Goal: Check status: Check status

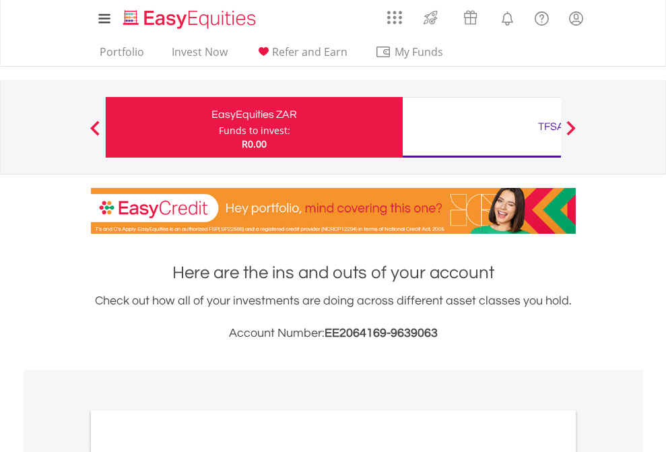
click at [219, 127] on div "Funds to invest:" at bounding box center [254, 130] width 71 height 13
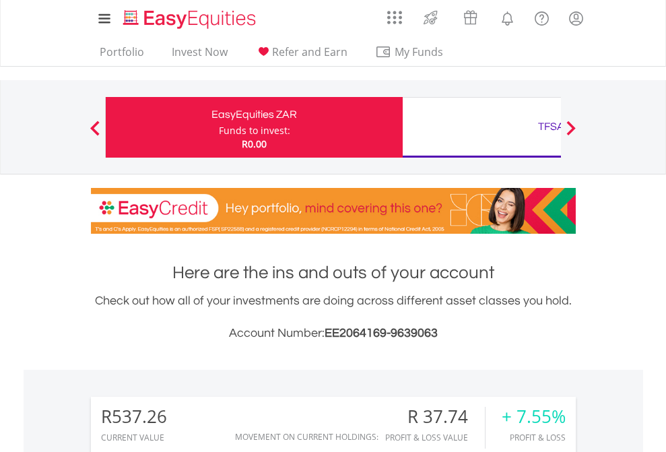
scroll to position [129, 211]
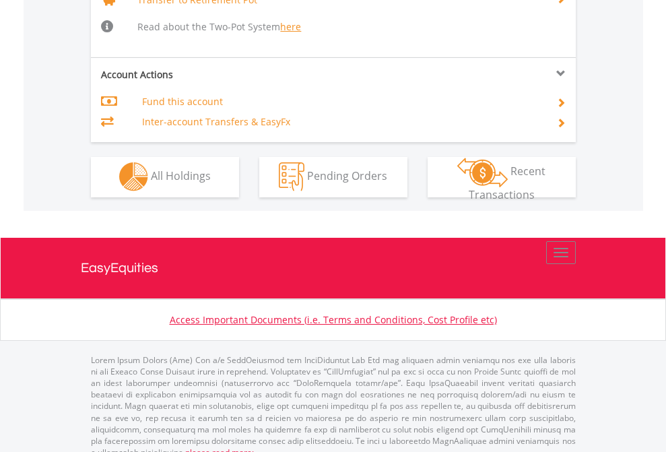
scroll to position [1338, 0]
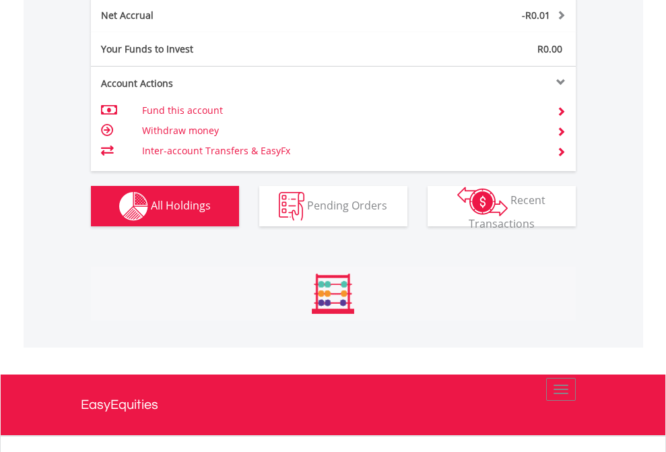
scroll to position [1365, 0]
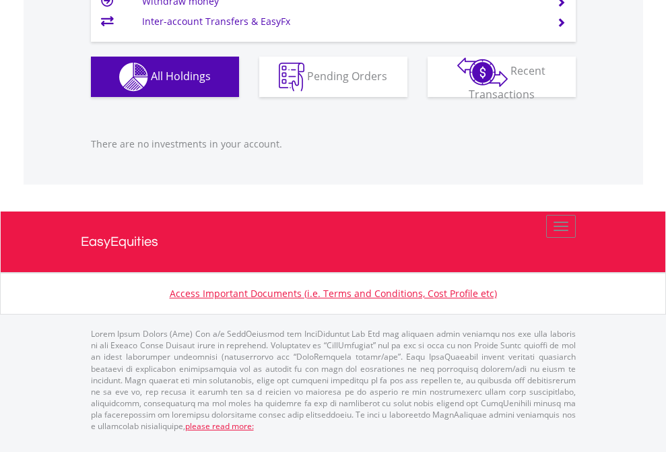
scroll to position [129, 211]
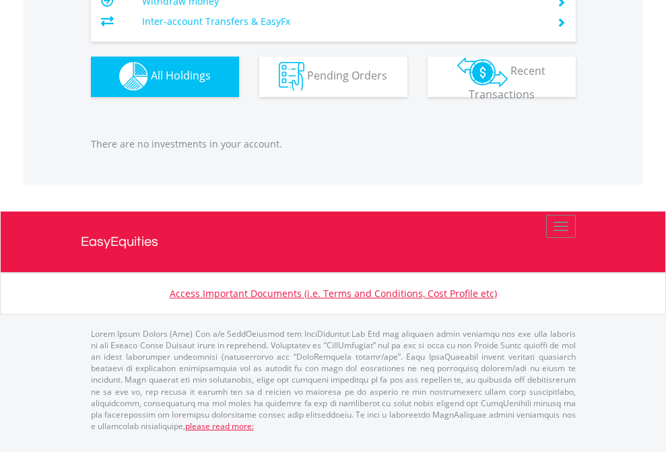
scroll to position [129, 211]
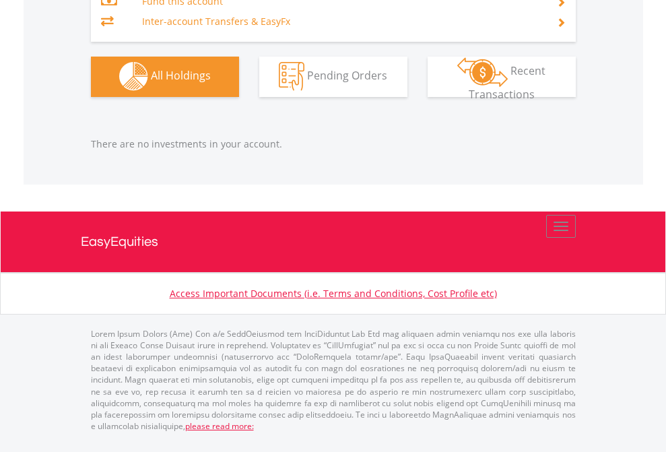
scroll to position [129, 211]
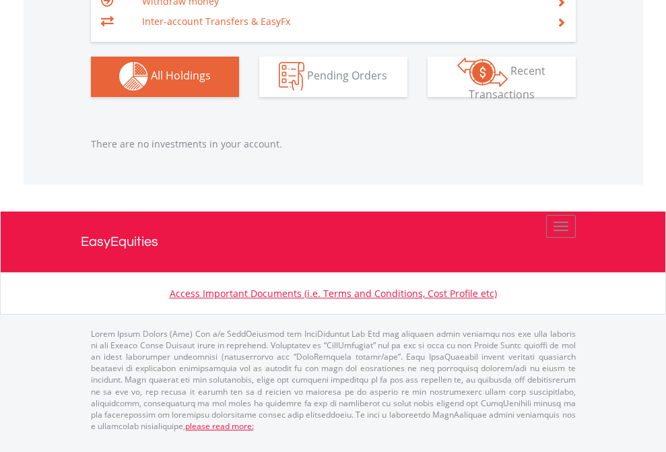
scroll to position [129, 211]
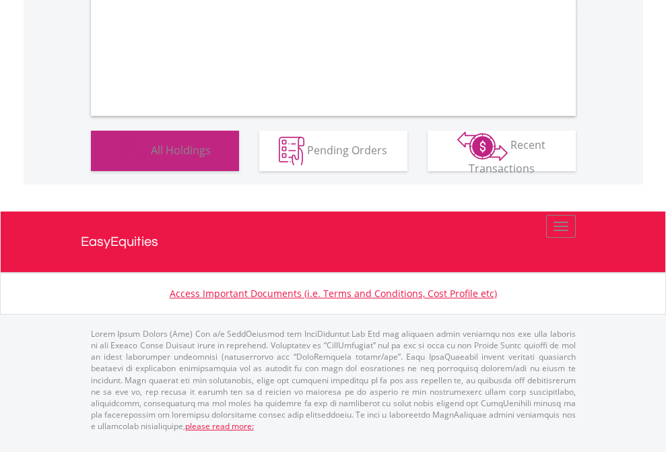
click at [151, 157] on span "All Holdings" at bounding box center [181, 149] width 60 height 15
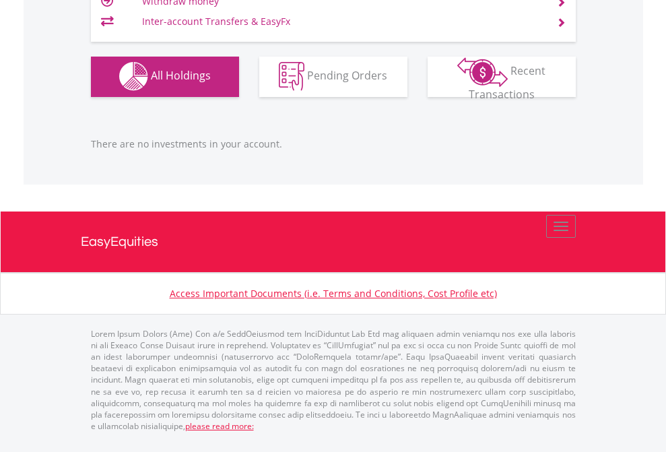
scroll to position [129, 211]
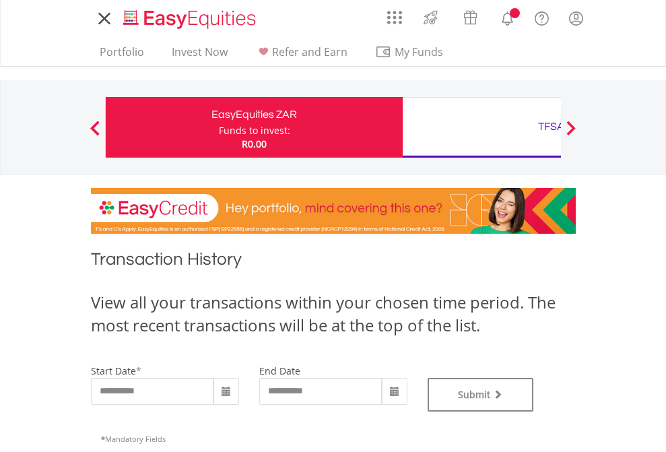
type input "**********"
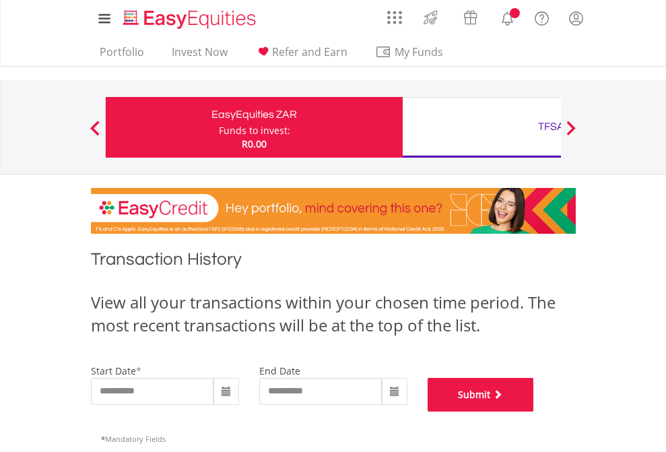
click at [534, 411] on button "Submit" at bounding box center [481, 395] width 106 height 34
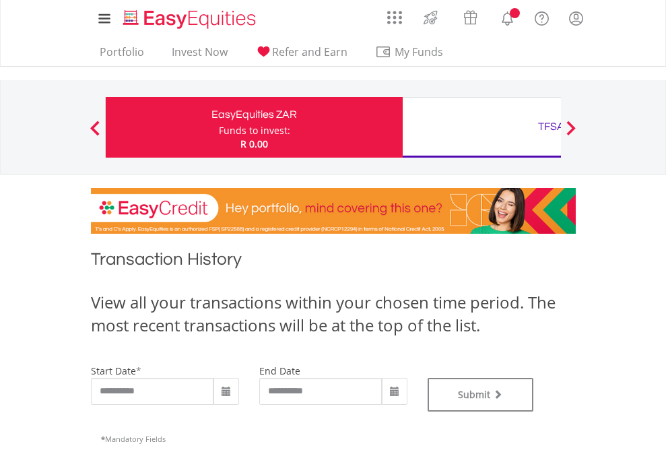
click at [481, 127] on div "TFSA" at bounding box center [551, 126] width 281 height 19
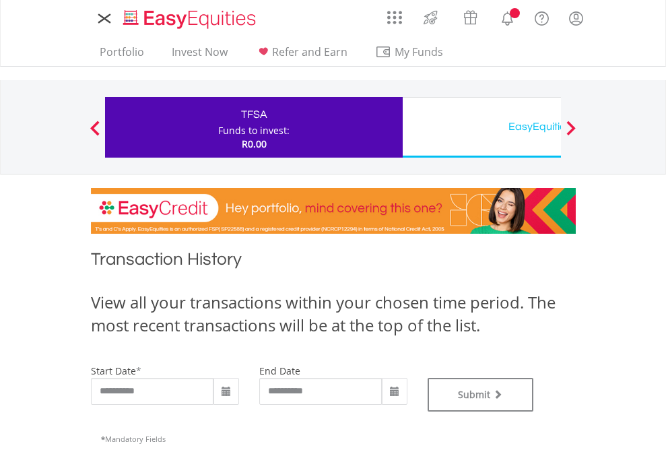
type input "**********"
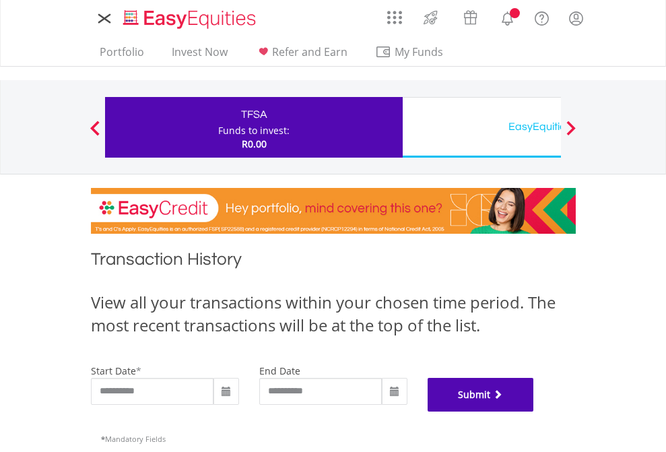
click at [534, 411] on button "Submit" at bounding box center [481, 395] width 106 height 34
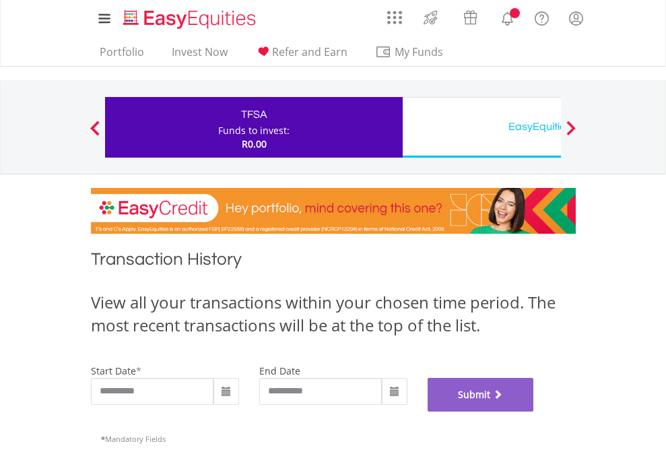
scroll to position [546, 0]
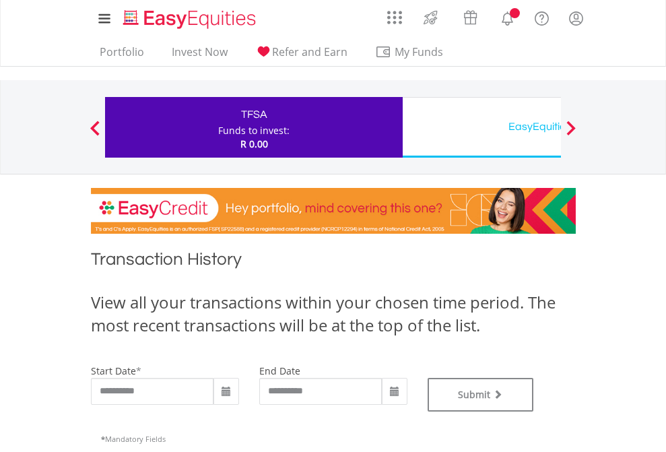
click at [481, 127] on div "EasyEquities USD" at bounding box center [551, 126] width 281 height 19
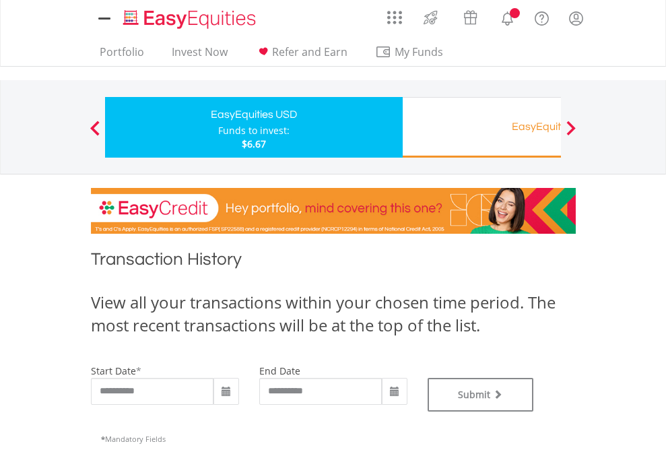
type input "**********"
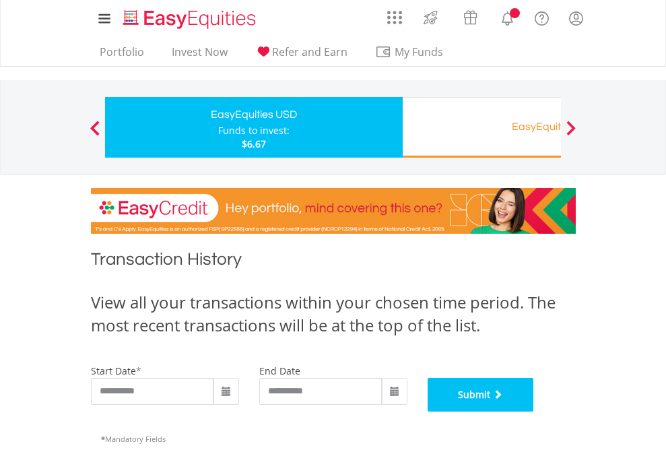
click at [534, 411] on button "Submit" at bounding box center [481, 395] width 106 height 34
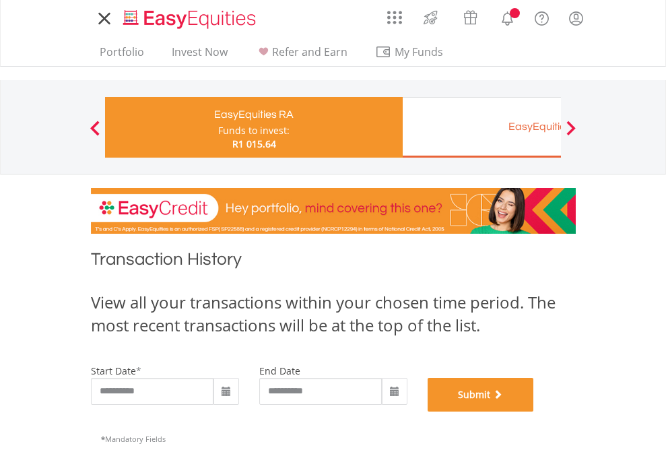
click at [534, 411] on button "Submit" at bounding box center [481, 395] width 106 height 34
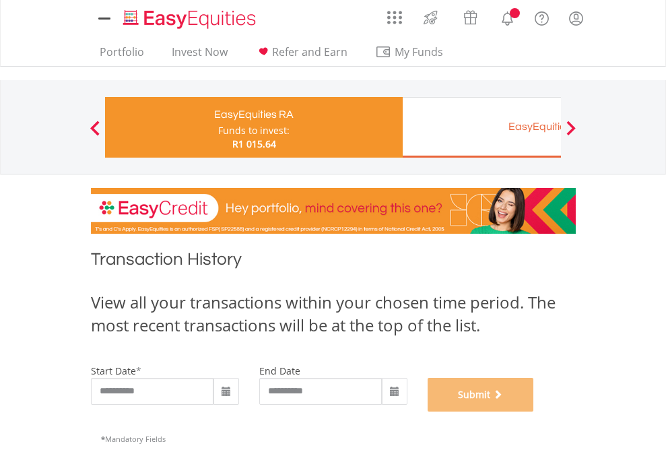
scroll to position [546, 0]
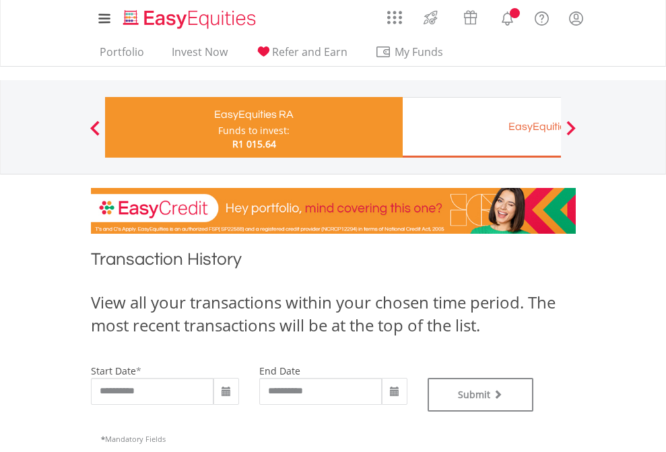
click at [481, 127] on div "EasyEquities EUR" at bounding box center [551, 126] width 281 height 19
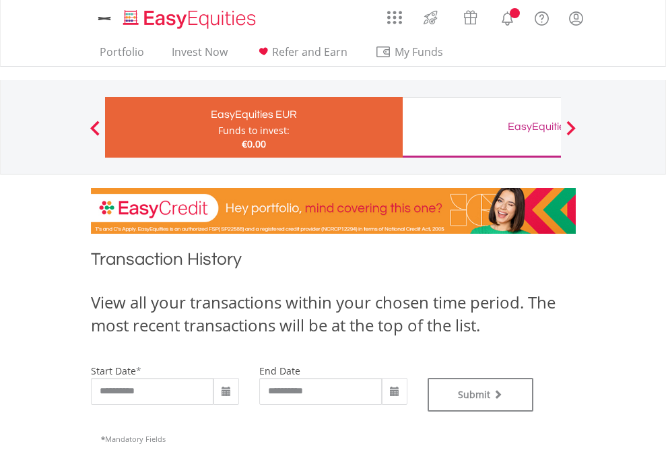
type input "**********"
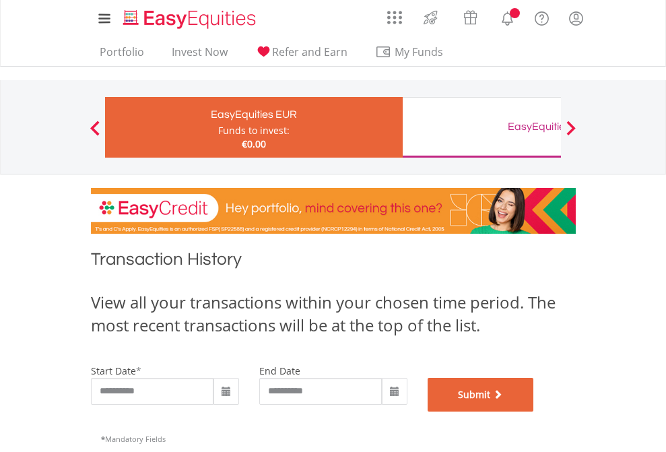
click at [534, 411] on button "Submit" at bounding box center [481, 395] width 106 height 34
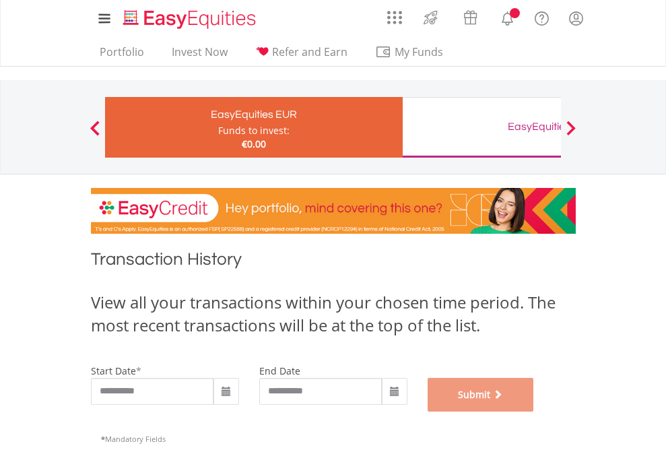
scroll to position [546, 0]
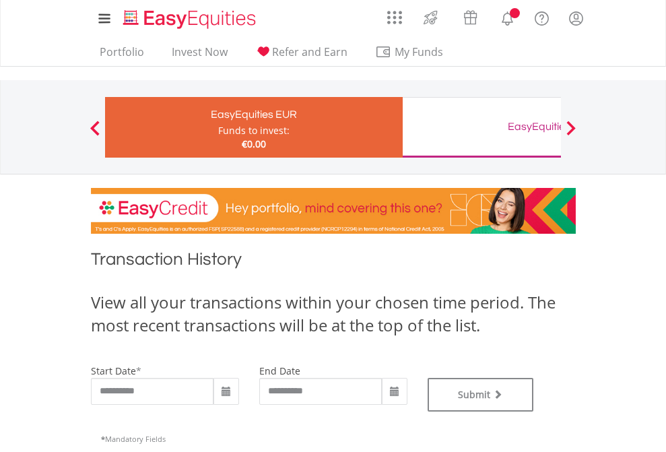
click at [481, 127] on div "EasyEquities GBP" at bounding box center [551, 126] width 281 height 19
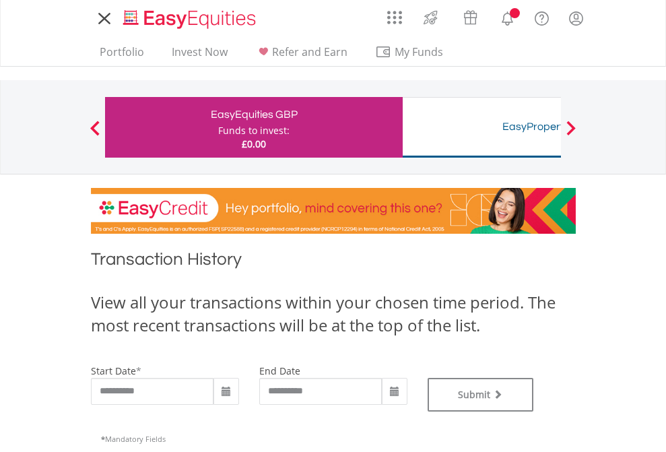
type input "**********"
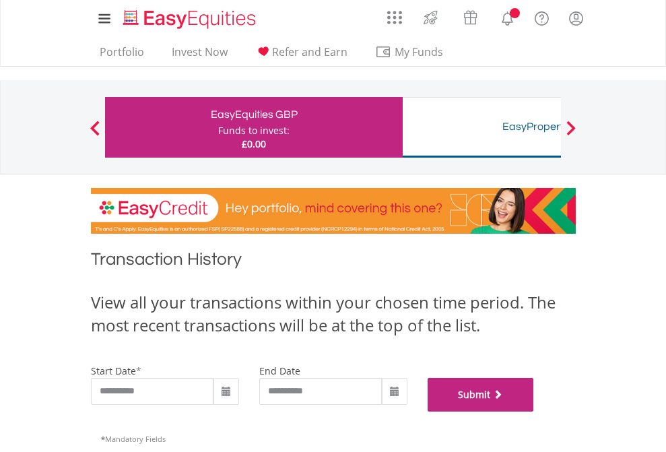
click at [534, 411] on button "Submit" at bounding box center [481, 395] width 106 height 34
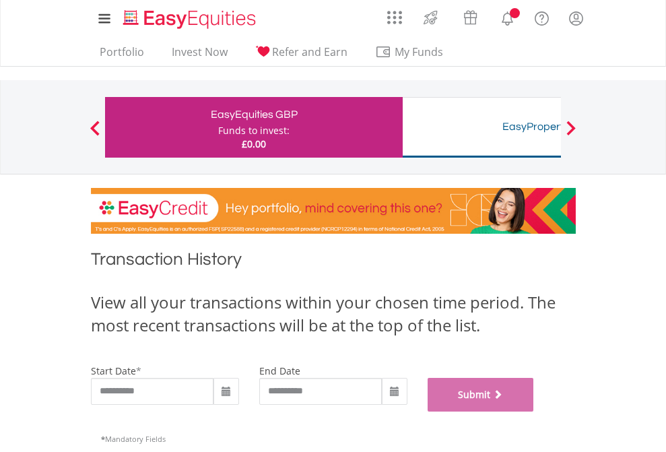
scroll to position [546, 0]
